Goal: Task Accomplishment & Management: Use online tool/utility

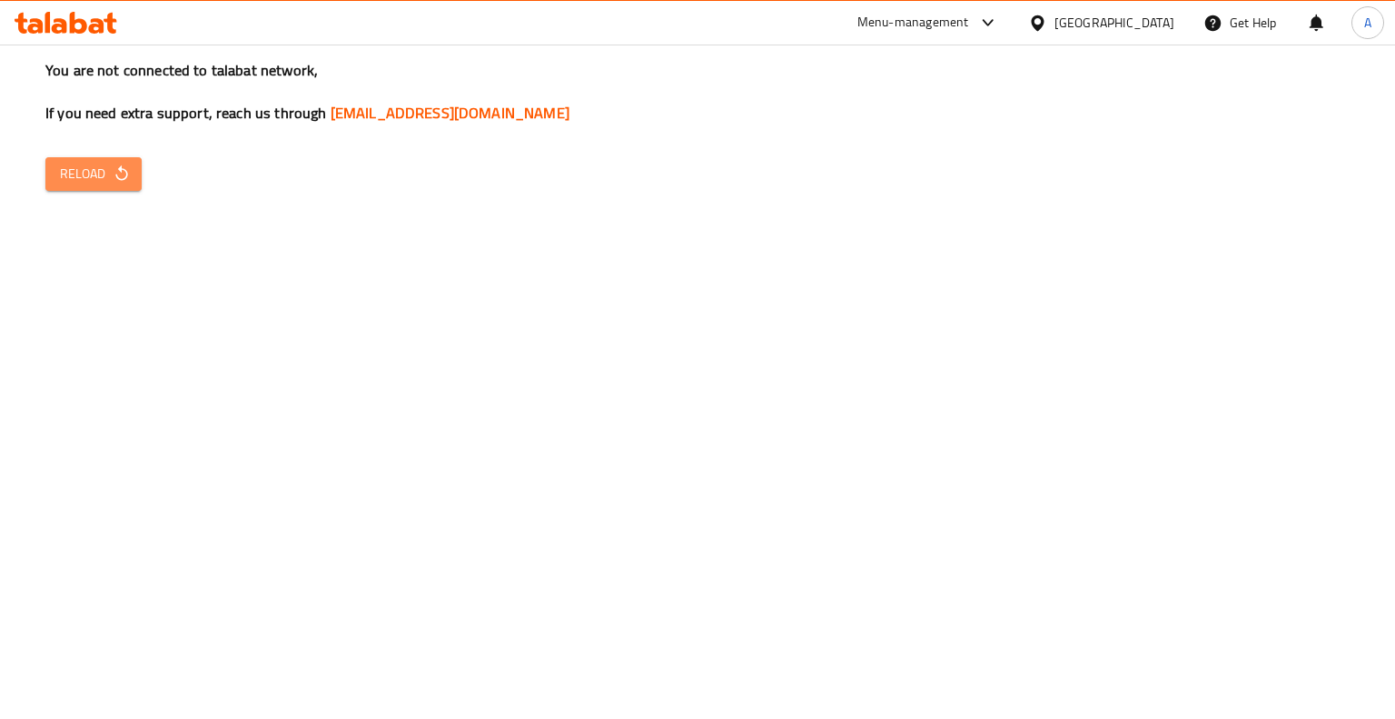
click at [107, 164] on span "Reload" at bounding box center [93, 174] width 67 height 23
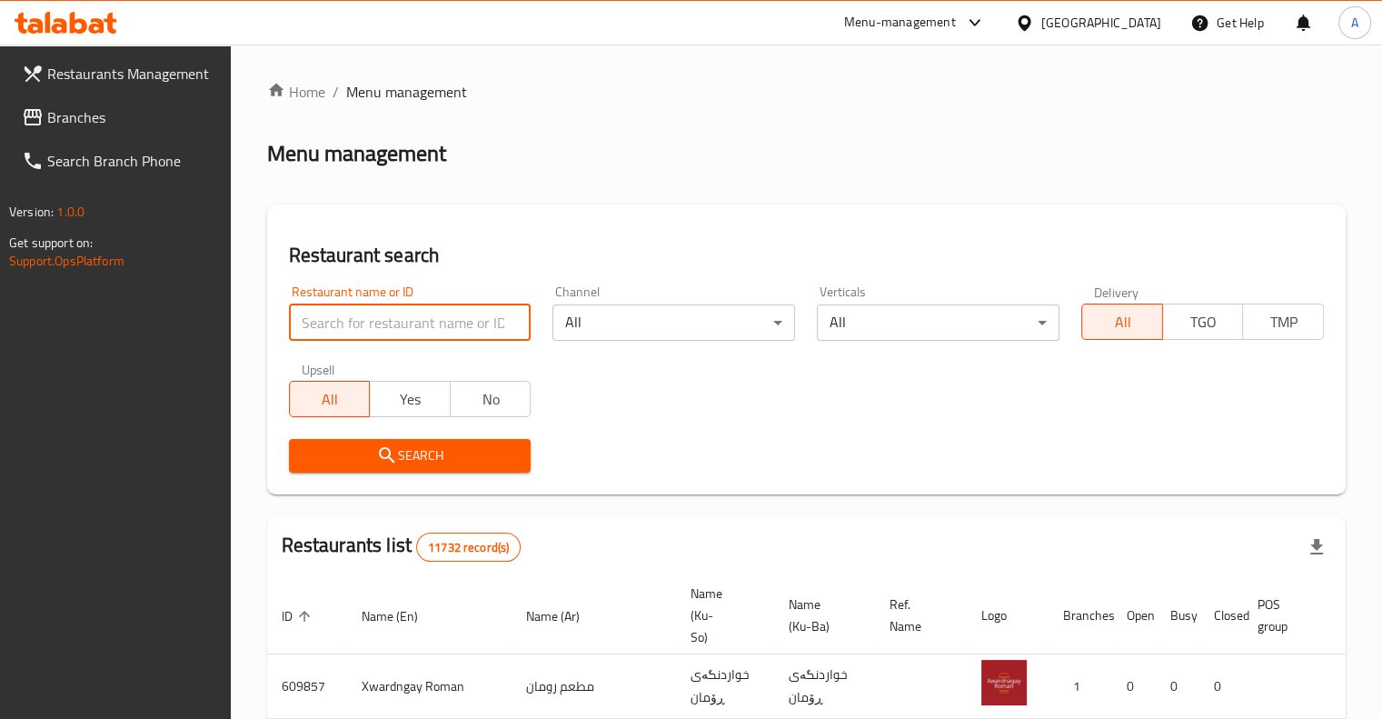
click at [432, 319] on input "search" at bounding box center [410, 322] width 243 height 36
click at [125, 112] on span "Branches" at bounding box center [131, 117] width 169 height 22
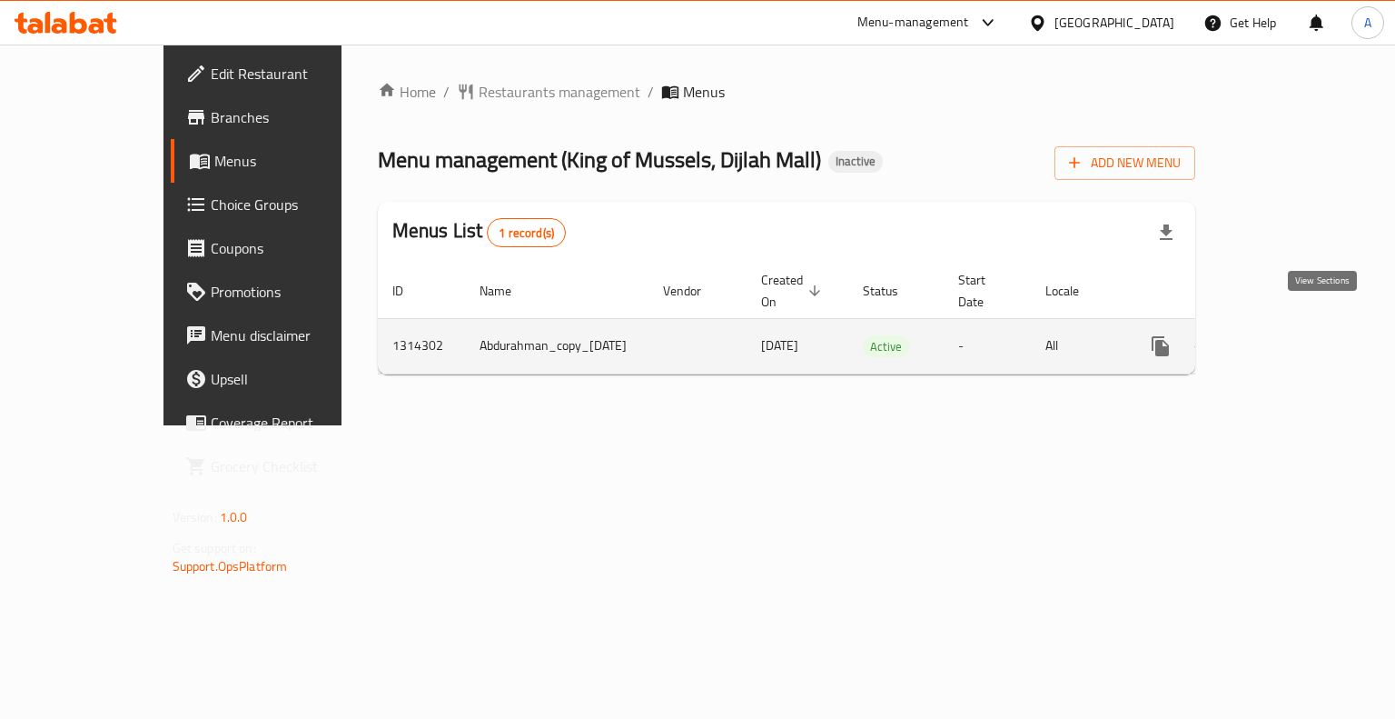
click at [1314, 336] on link "enhanced table" at bounding box center [1292, 346] width 44 height 44
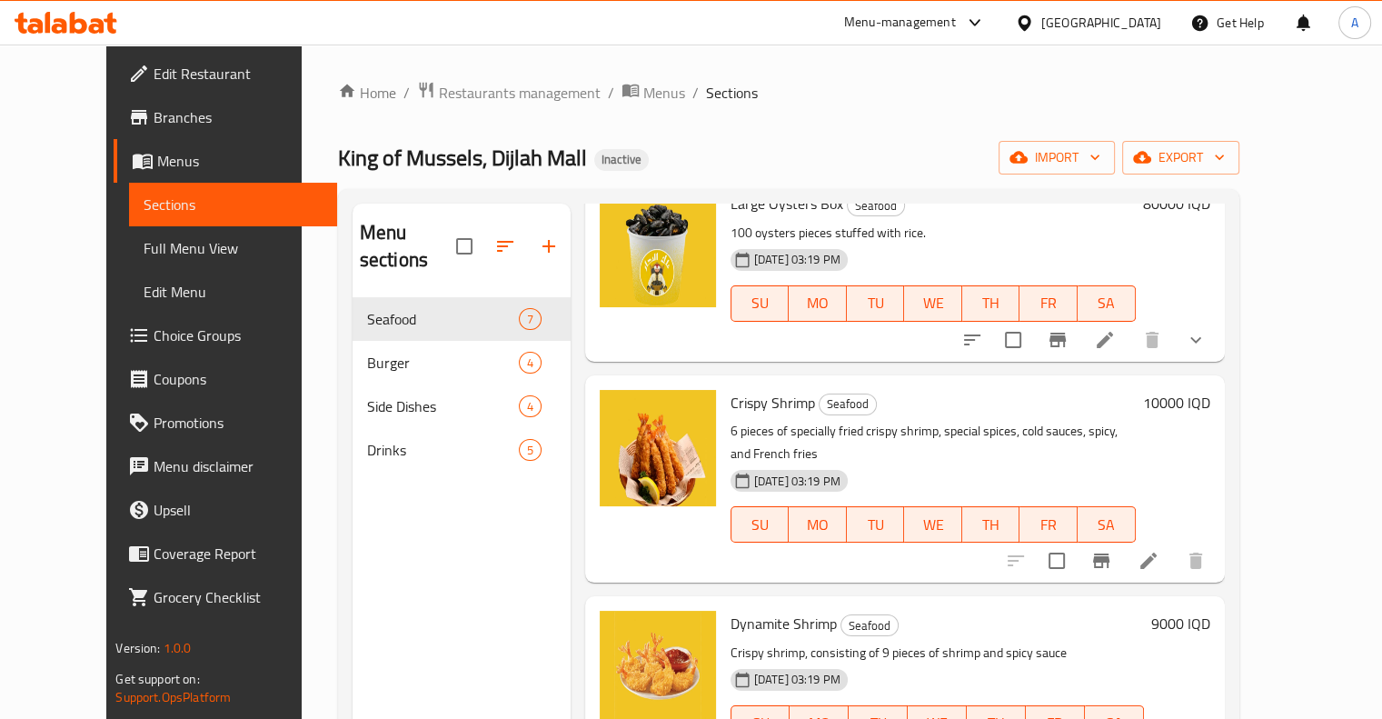
scroll to position [738, 0]
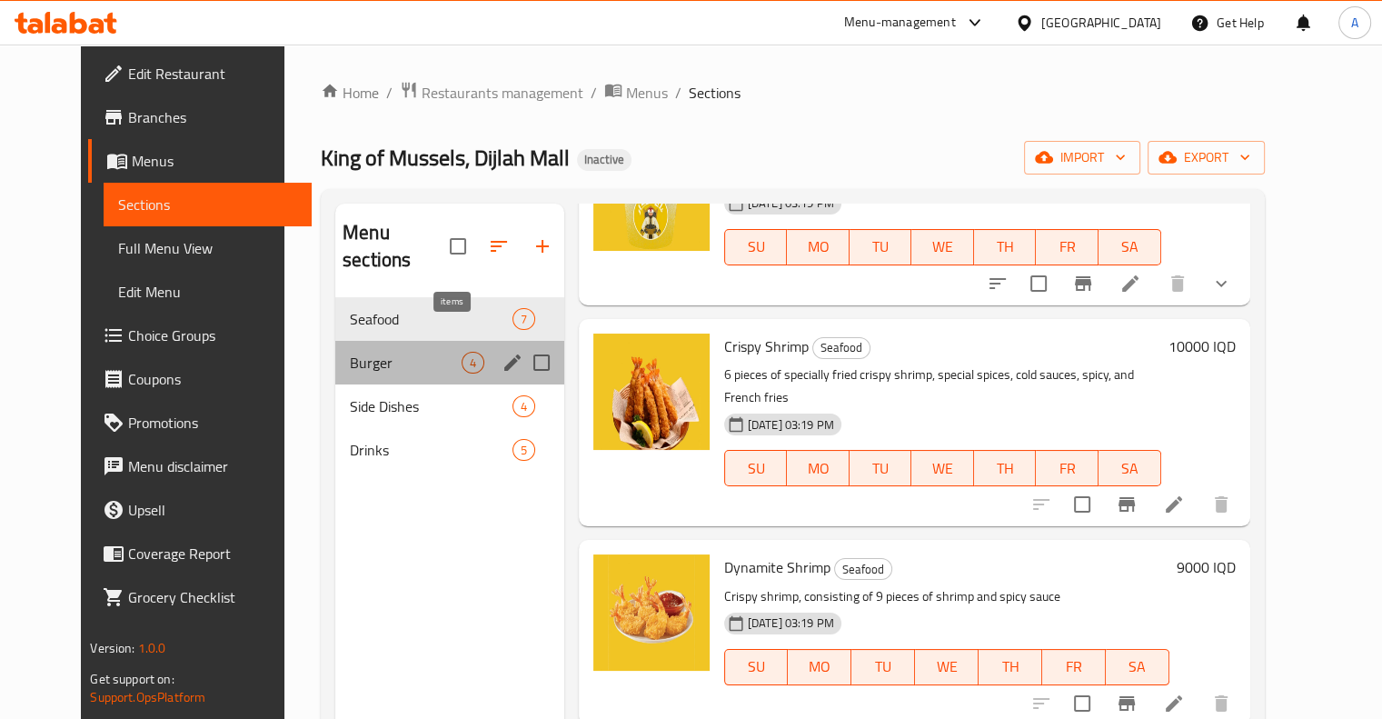
click at [462, 354] on span "4" at bounding box center [472, 362] width 21 height 17
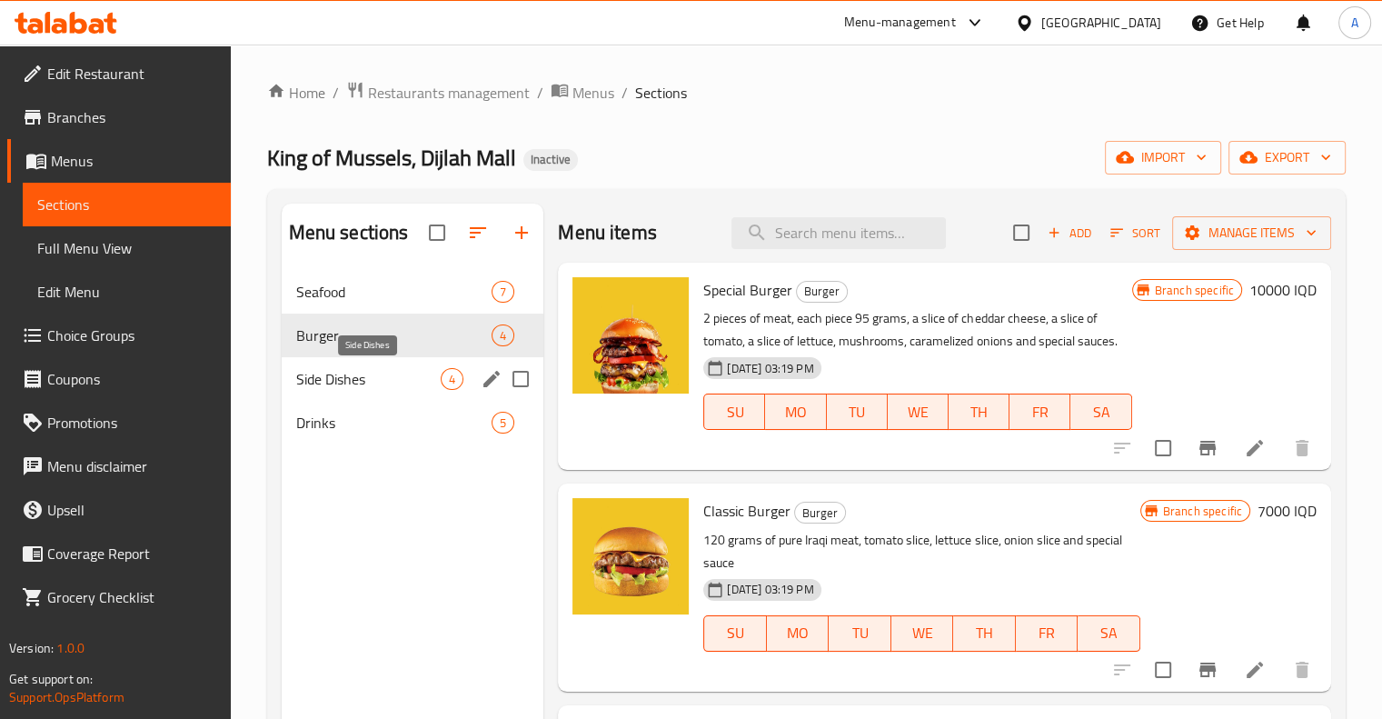
click at [328, 376] on span "Side Dishes" at bounding box center [368, 379] width 145 height 22
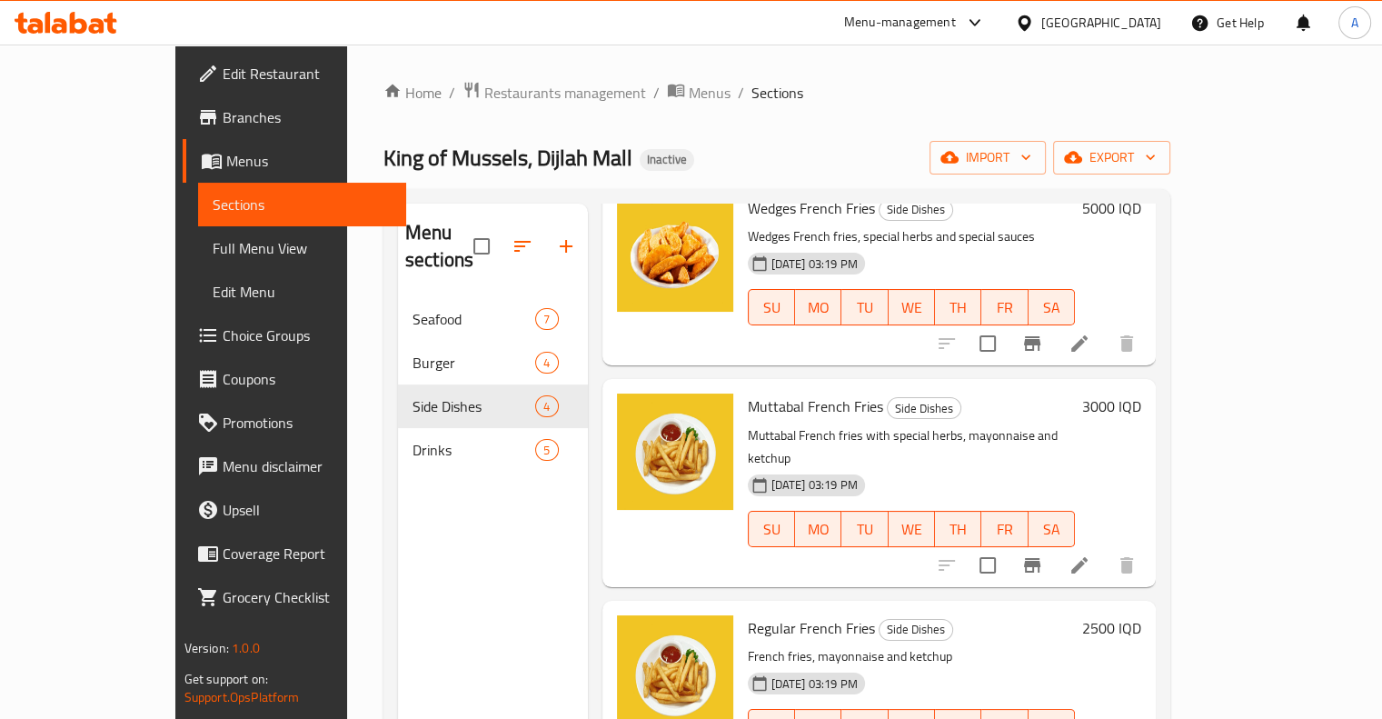
scroll to position [120, 0]
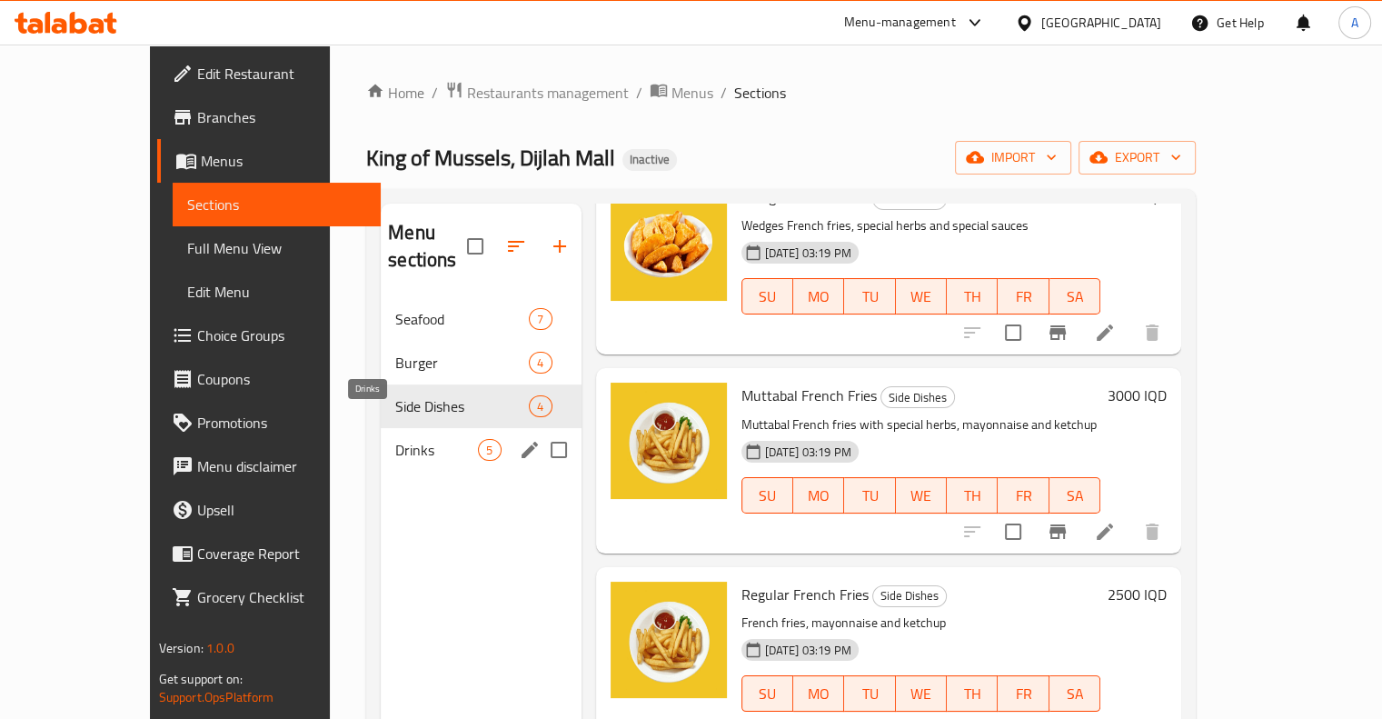
click at [395, 439] on span "Drinks" at bounding box center [436, 450] width 83 height 22
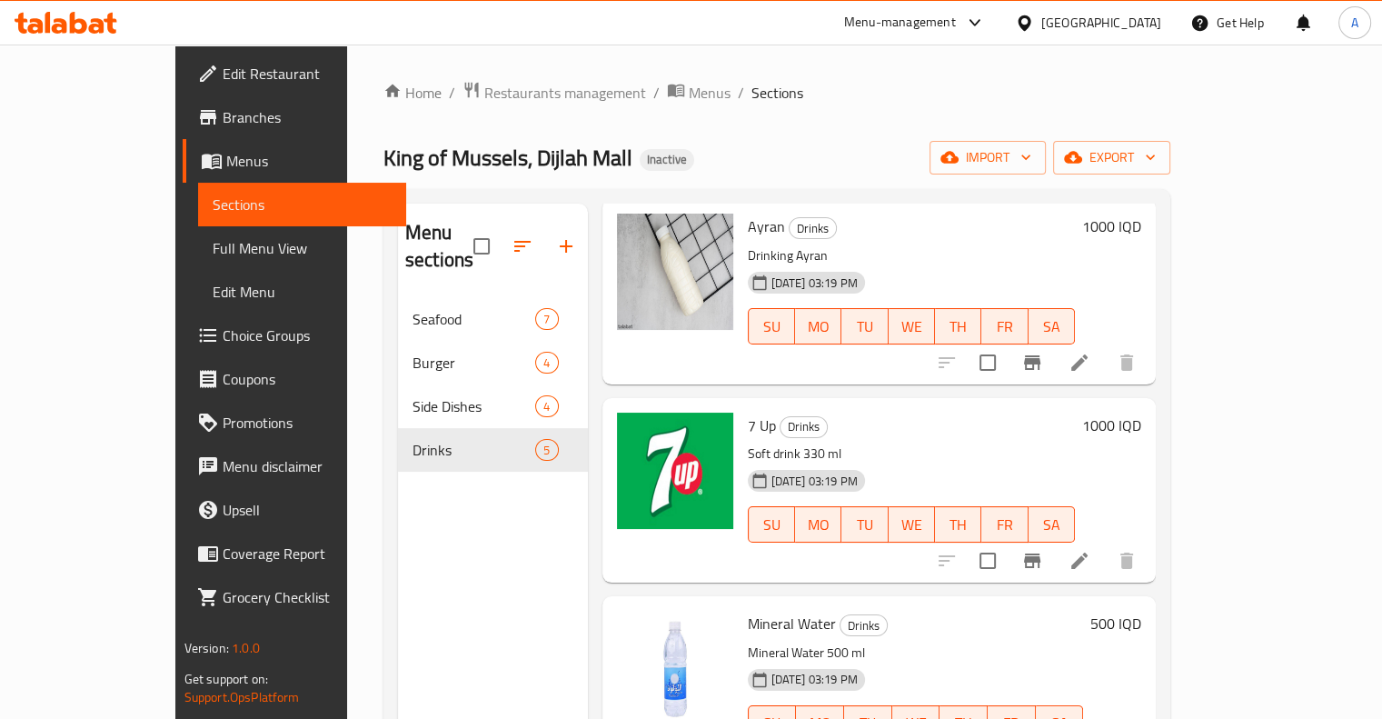
scroll to position [319, 0]
